Goal: Information Seeking & Learning: Learn about a topic

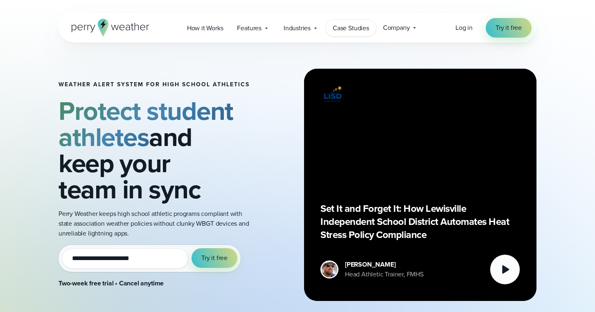
click at [345, 24] on span "Case Studies" at bounding box center [351, 28] width 36 height 10
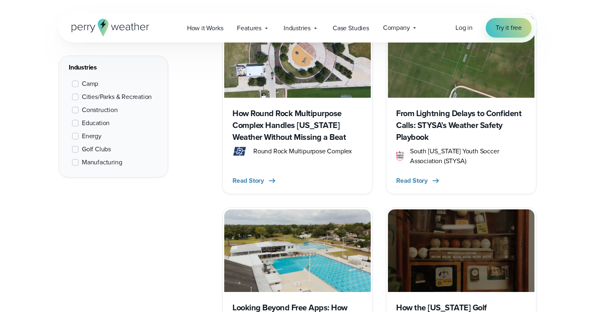
scroll to position [393, 0]
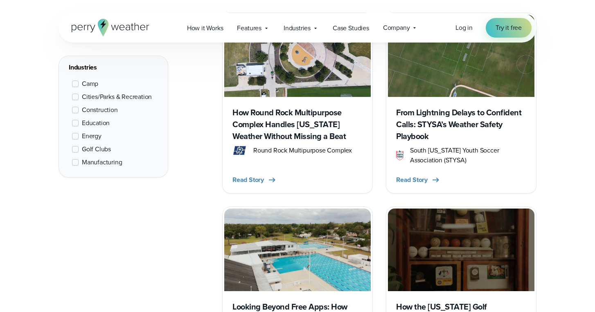
click at [85, 121] on span "Education" at bounding box center [96, 123] width 28 height 10
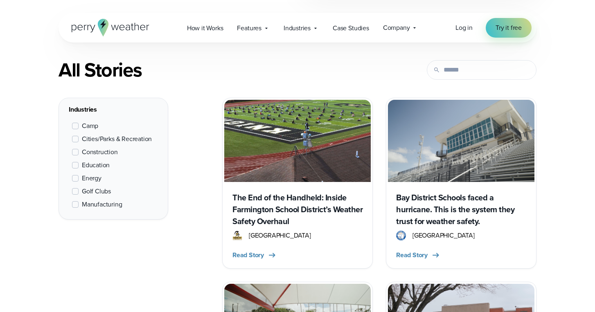
scroll to position [308, 0]
click at [246, 68] on div "All Stories" at bounding box center [216, 70] width 314 height 23
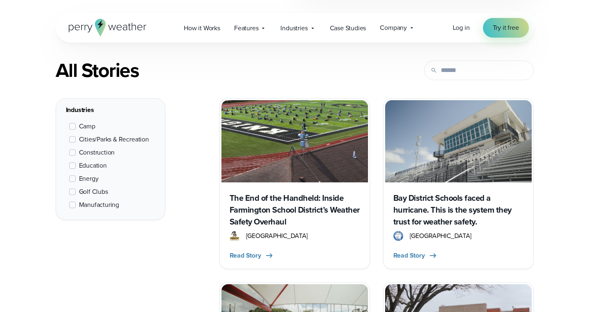
click at [373, 68] on div "All Stories Filters" at bounding box center [295, 70] width 478 height 23
